Goal: Task Accomplishment & Management: Complete application form

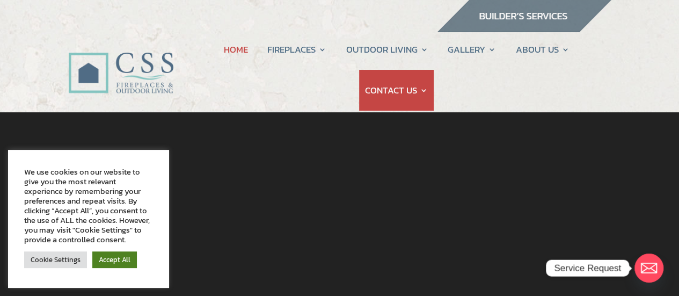
click at [118, 260] on link "Accept All" at bounding box center [114, 259] width 45 height 17
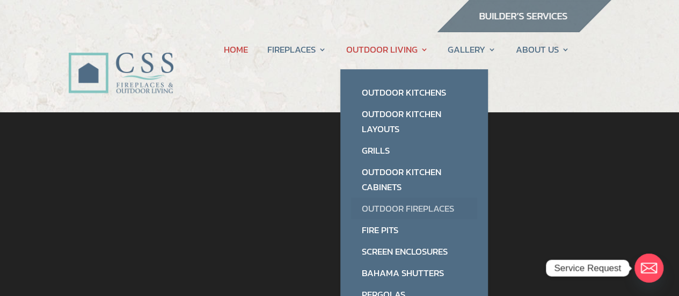
click at [389, 206] on link "Outdoor Fireplaces" at bounding box center [414, 208] width 126 height 21
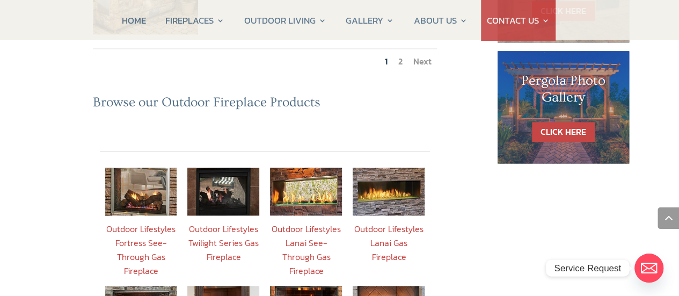
scroll to position [751, 0]
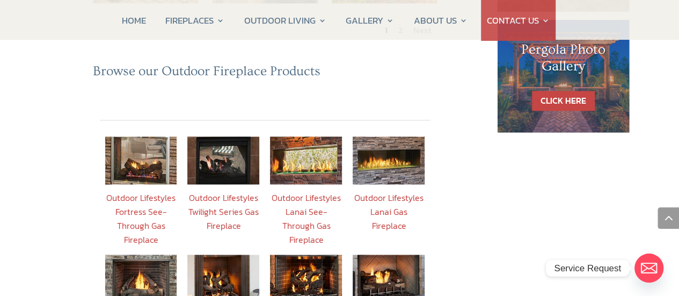
click at [403, 191] on link "Outdoor Lifestyles Lanai Gas Fireplace" at bounding box center [388, 211] width 69 height 41
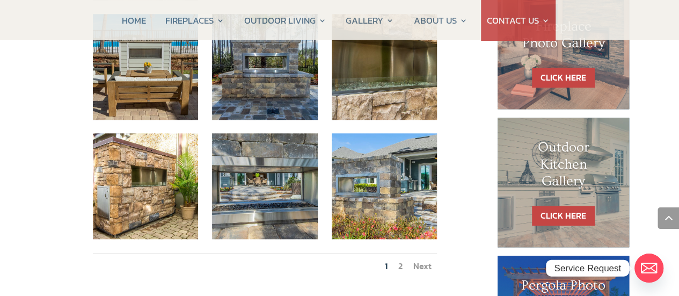
scroll to position [483, 0]
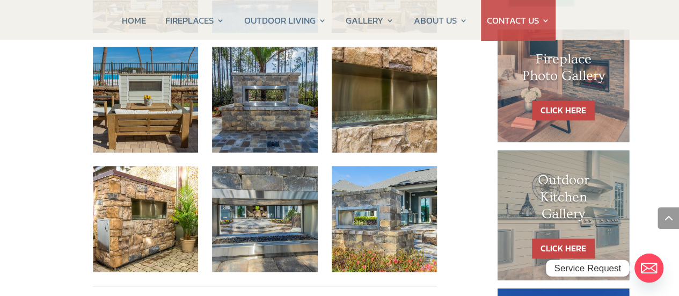
click at [399, 287] on link "2" at bounding box center [400, 298] width 4 height 13
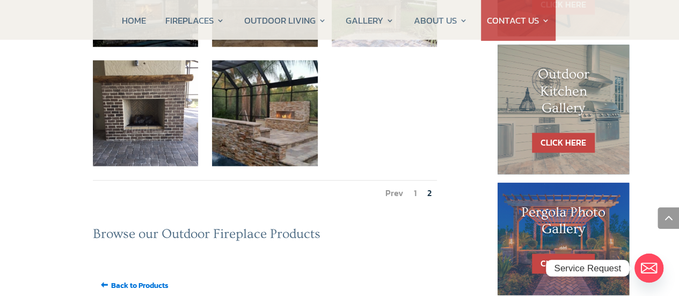
scroll to position [590, 0]
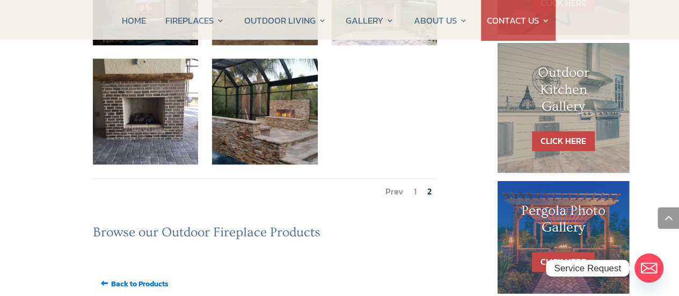
scroll to position [751, 0]
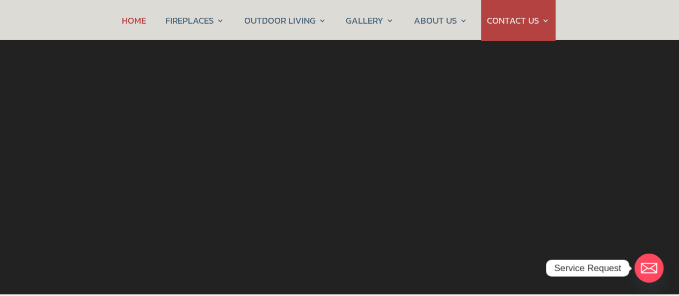
scroll to position [107, 0]
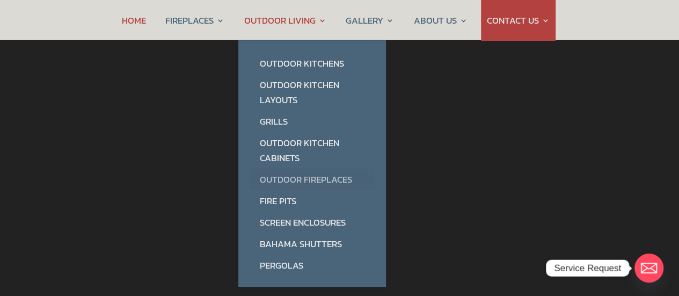
click at [289, 177] on link "Outdoor Fireplaces" at bounding box center [312, 179] width 126 height 21
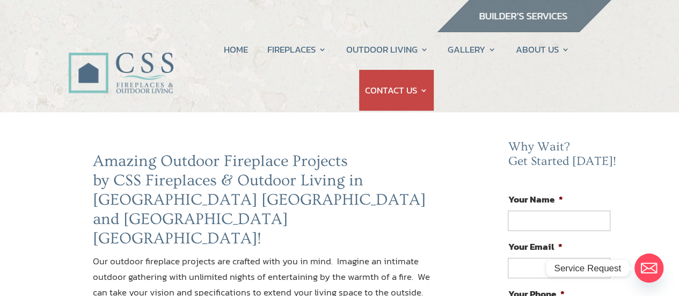
click at [137, 63] on img at bounding box center [121, 61] width 106 height 75
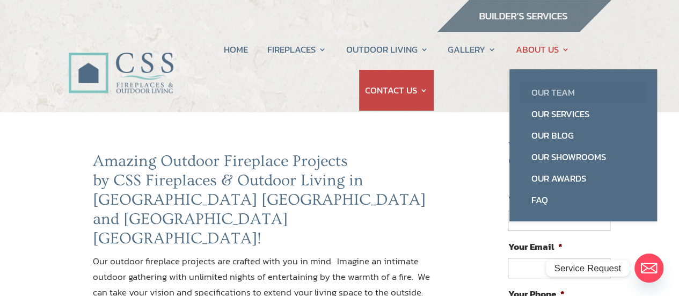
click at [552, 89] on link "Our Team" at bounding box center [583, 92] width 126 height 21
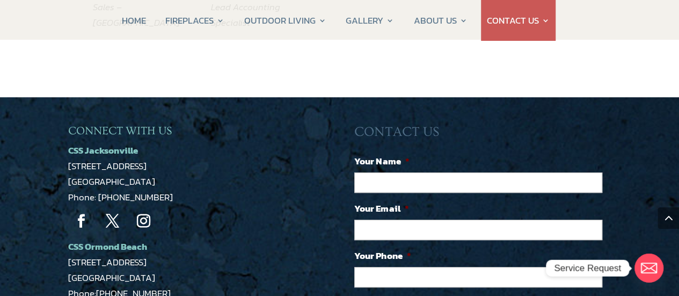
scroll to position [2201, 0]
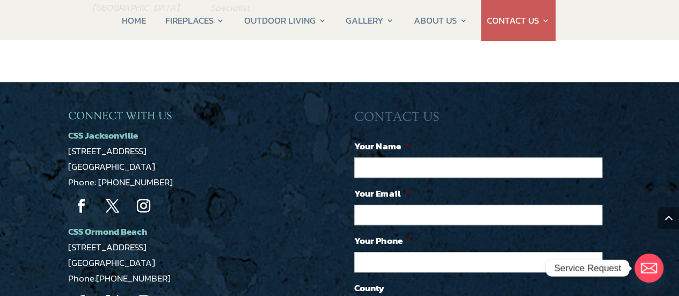
click at [101, 128] on span "CSS Jacksonville" at bounding box center [103, 135] width 70 height 14
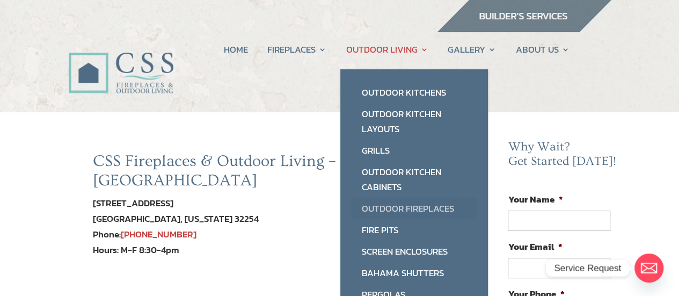
click at [374, 208] on link "Outdoor Fireplaces" at bounding box center [414, 208] width 126 height 21
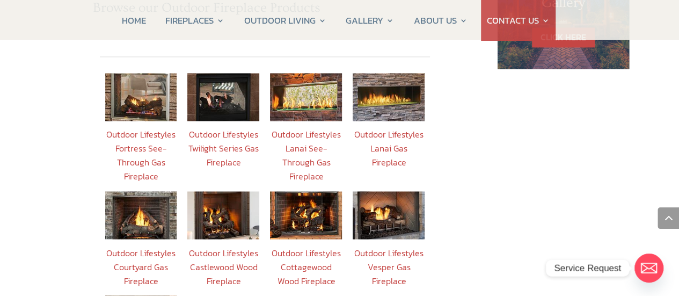
scroll to position [805, 0]
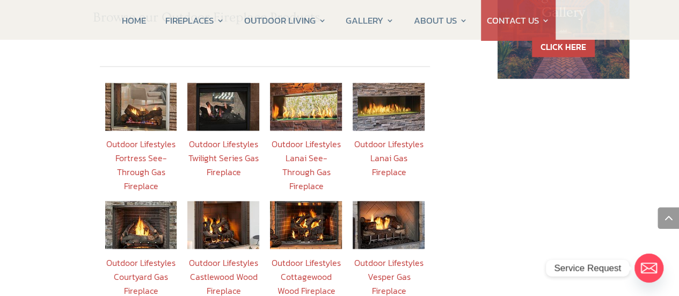
click at [394, 137] on link "Outdoor Lifestyles Lanai Gas Fireplace" at bounding box center [388, 157] width 69 height 41
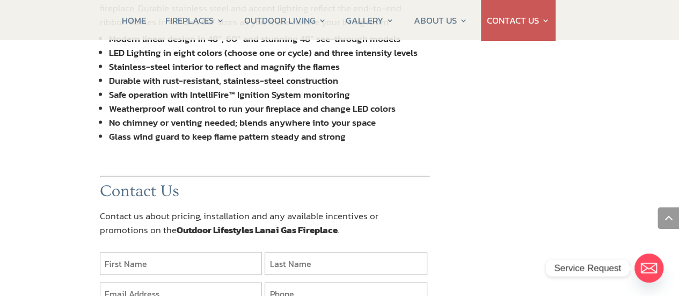
scroll to position [1127, 0]
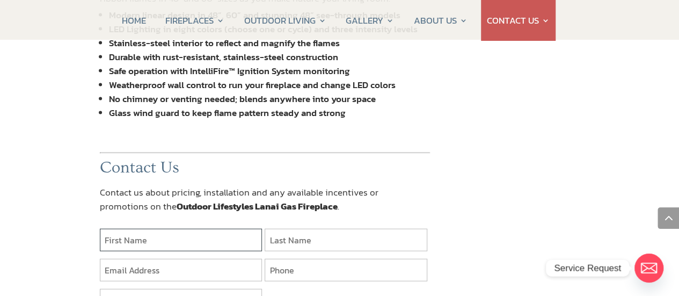
click at [186, 229] on input "text" at bounding box center [181, 240] width 163 height 23
type input "[PERSON_NAME]"
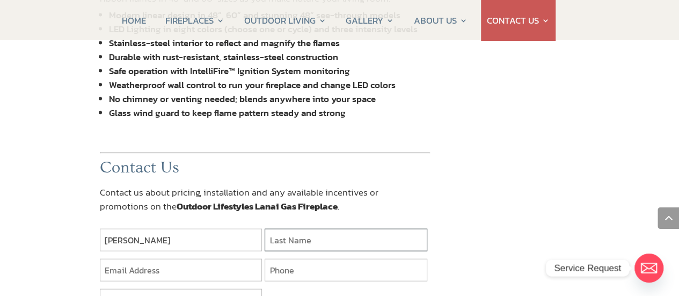
type input "[PERSON_NAME]"
type input "[EMAIL_ADDRESS][DOMAIN_NAME]"
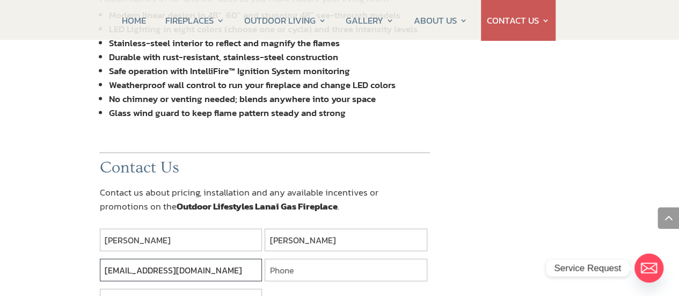
type input "9044031780"
type input "32092"
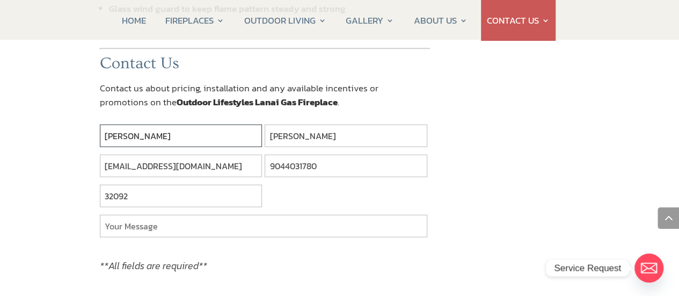
scroll to position [1235, 0]
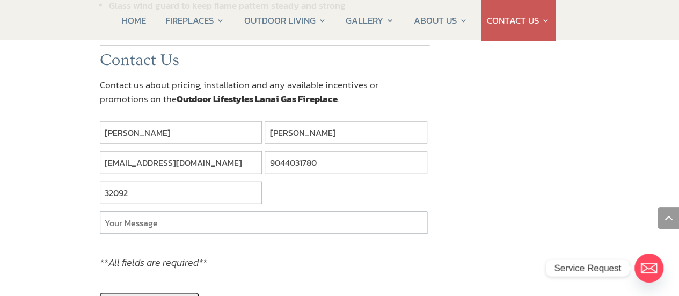
click at [304, 211] on input "text" at bounding box center [264, 222] width 328 height 23
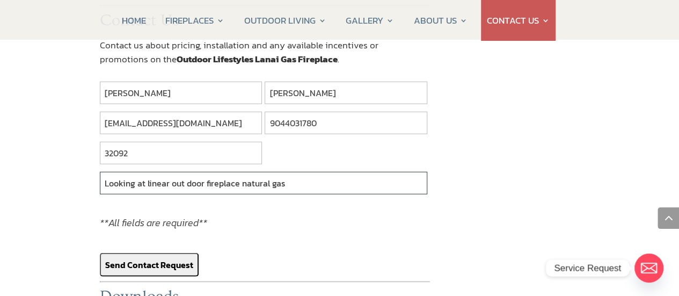
scroll to position [1342, 0]
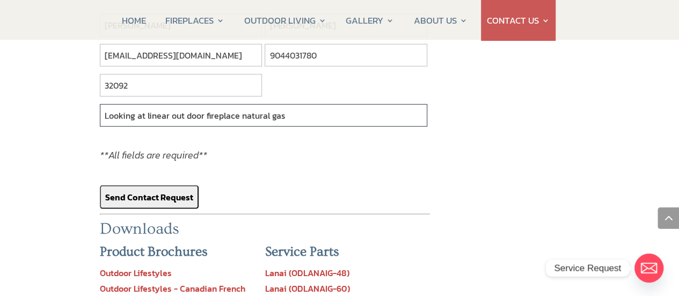
type input "Looking at linear out door fireplace natural gas"
click at [151, 185] on input "Send Contact Request" at bounding box center [149, 197] width 99 height 24
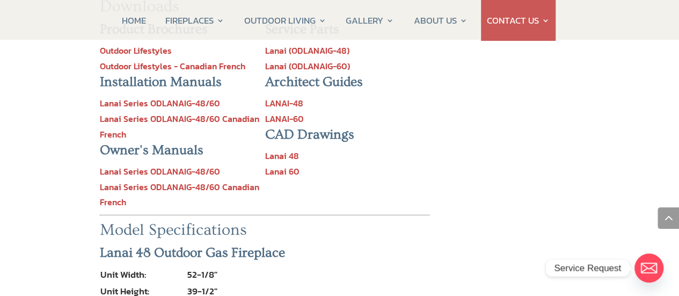
scroll to position [1124, 0]
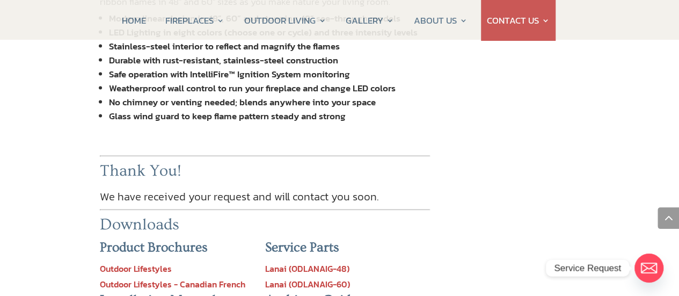
click at [116, 262] on link "Outdoor Lifestyles" at bounding box center [136, 268] width 72 height 13
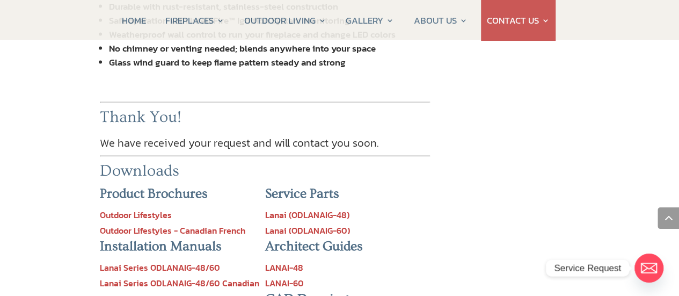
click at [291, 261] on link "LANAI-48" at bounding box center [284, 267] width 38 height 13
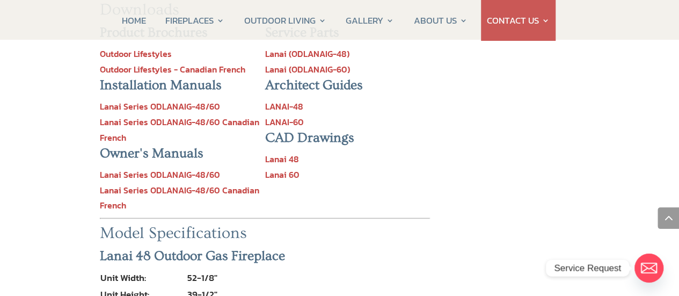
scroll to position [1285, 0]
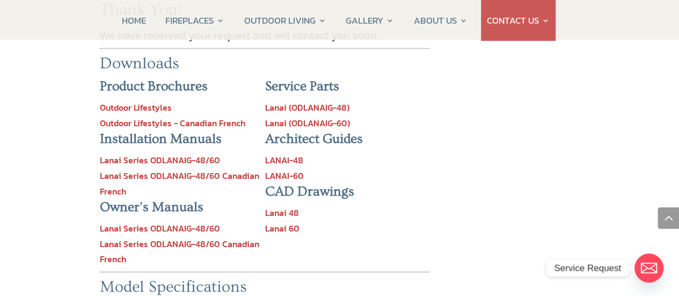
click at [168, 154] on link "Lanai Series ODLANAIG-48/60" at bounding box center [160, 160] width 120 height 13
